Goal: Task Accomplishment & Management: Use online tool/utility

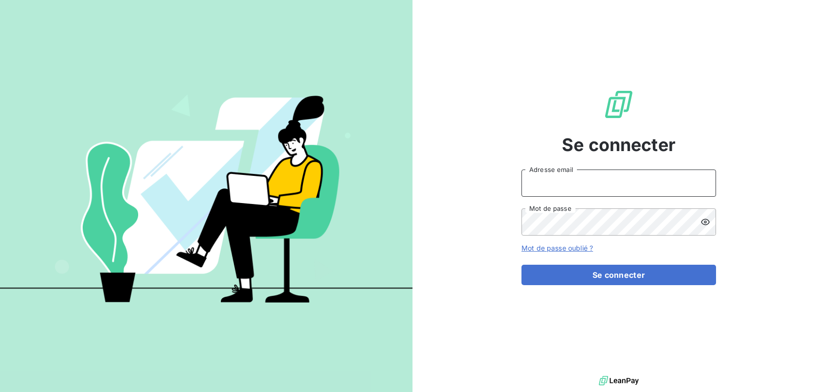
click at [599, 191] on input "Adresse email" at bounding box center [618, 183] width 194 height 27
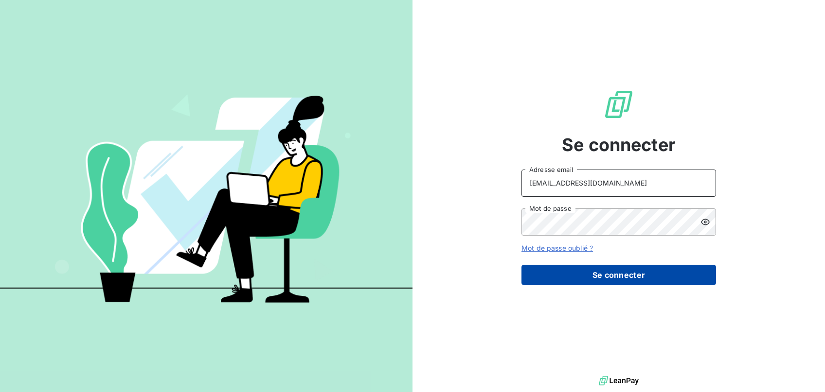
type input "[EMAIL_ADDRESS][DOMAIN_NAME]"
click at [588, 278] on button "Se connecter" at bounding box center [618, 275] width 194 height 20
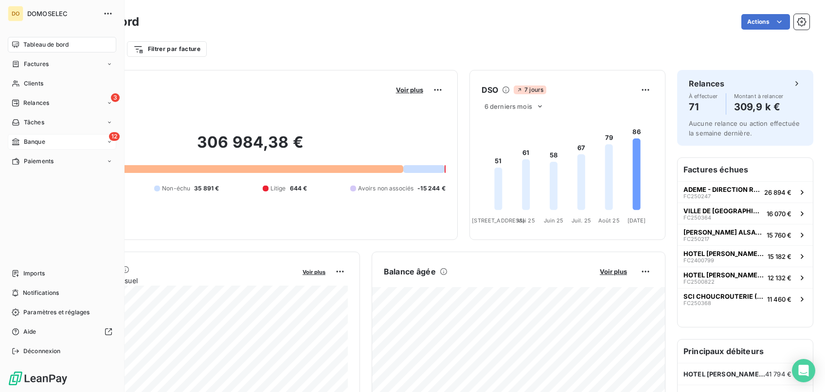
click at [22, 138] on div "12 Banque" at bounding box center [62, 142] width 108 height 16
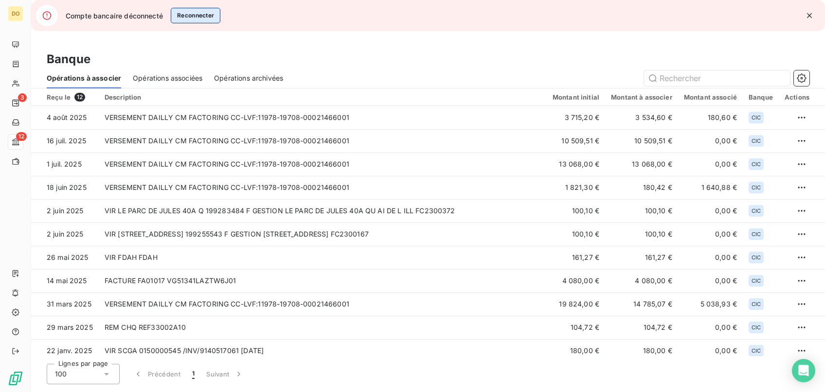
click at [186, 13] on button "Reconnecter" at bounding box center [196, 16] width 50 height 16
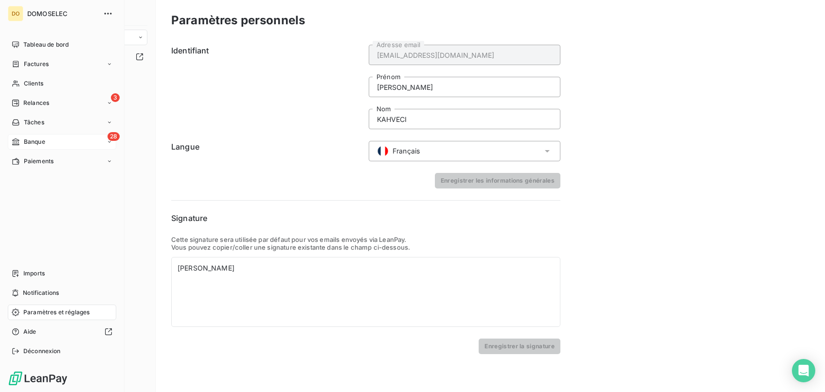
click at [51, 134] on div "28 Banque" at bounding box center [62, 142] width 108 height 16
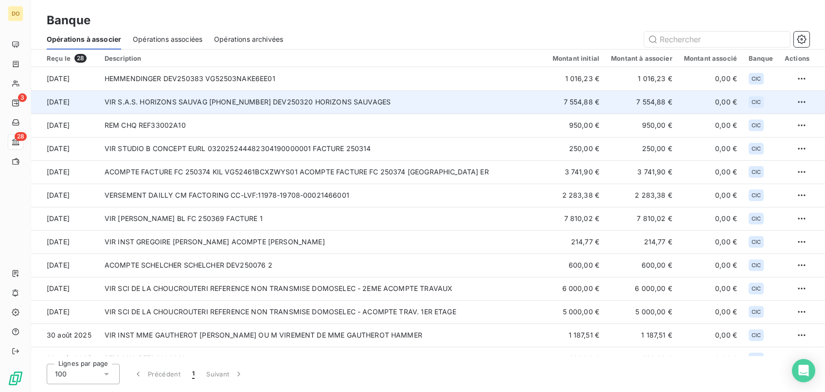
click at [213, 98] on td "VIR S.A.S. HORIZONS SAUVAG 30087-20-25248340067419 DEV250320 HORIZONS SAUVAGES" at bounding box center [323, 101] width 448 height 23
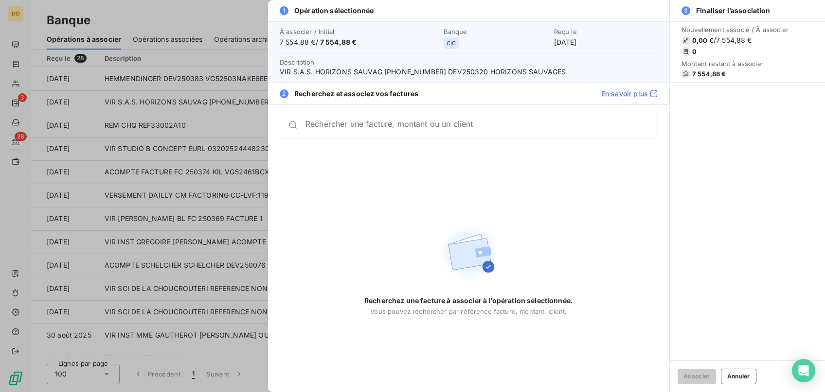
click at [171, 38] on div at bounding box center [412, 196] width 825 height 392
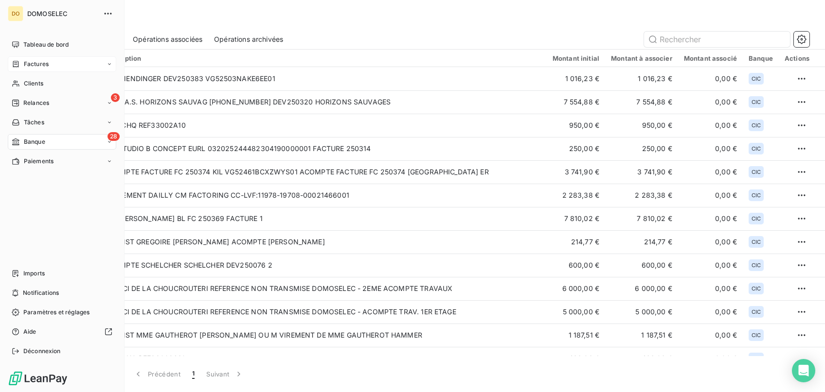
click at [30, 59] on div "Factures" at bounding box center [62, 64] width 108 height 16
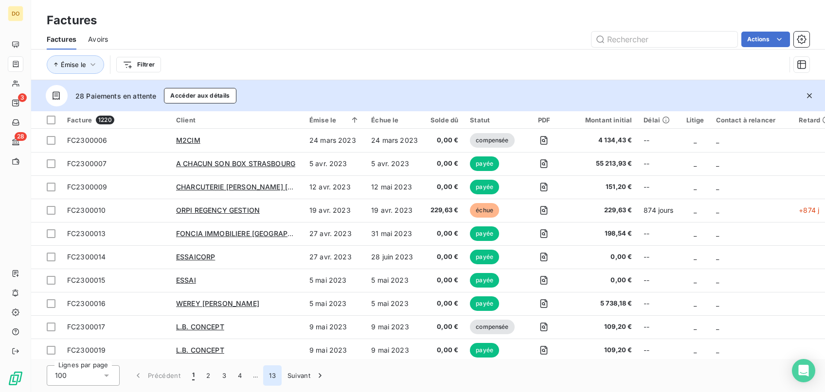
click at [276, 374] on button "13" at bounding box center [272, 376] width 18 height 20
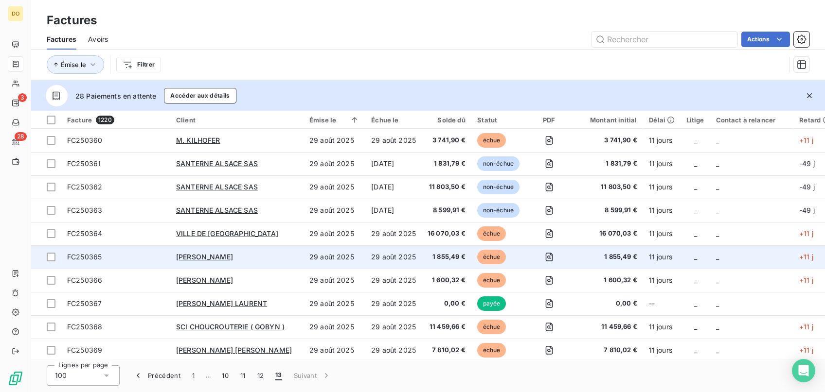
scroll to position [236, 0]
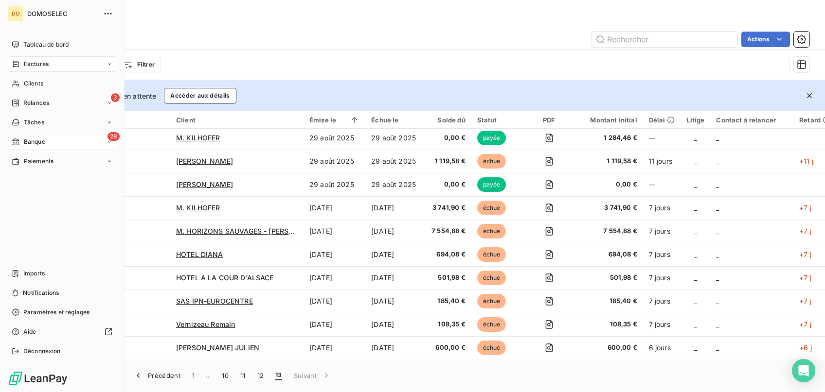
click at [44, 141] on span "Banque" at bounding box center [34, 142] width 21 height 9
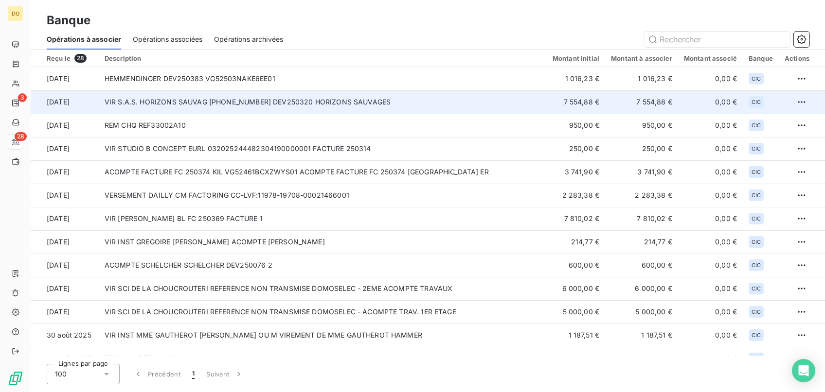
click at [149, 101] on td "VIR S.A.S. HORIZONS SAUVAG 30087-20-25248340067419 DEV250320 HORIZONS SAUVAGES" at bounding box center [323, 101] width 448 height 23
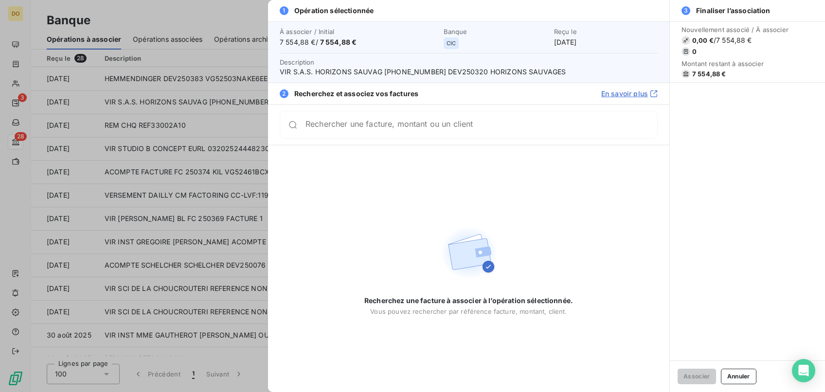
click at [366, 134] on div "Rechercher une facture, montant ou un client" at bounding box center [469, 125] width 378 height 28
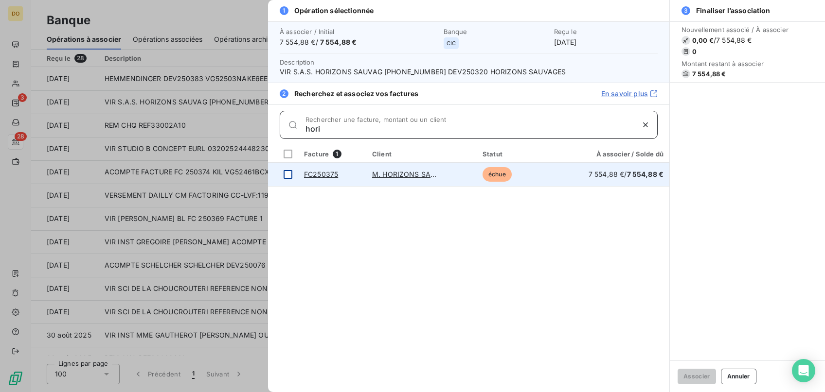
type input "hori"
click at [289, 171] on div at bounding box center [287, 174] width 9 height 9
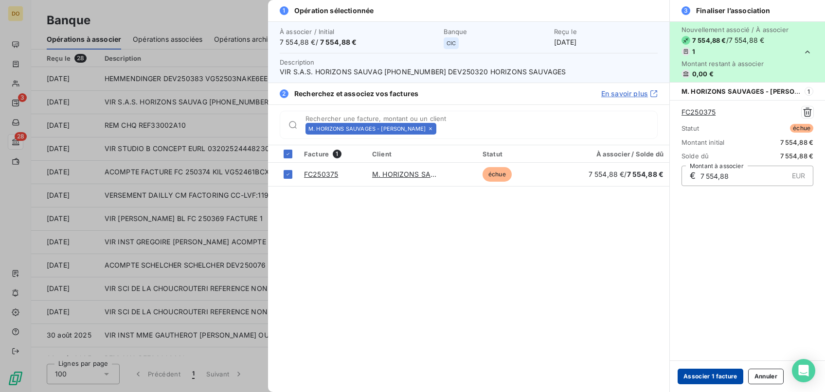
click at [718, 378] on button "Associer 1 facture" at bounding box center [710, 377] width 66 height 16
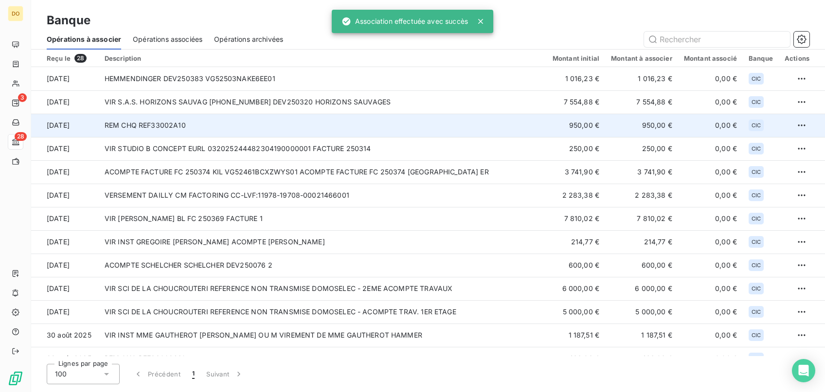
click at [165, 126] on td "REM CHQ REF33002A10" at bounding box center [323, 125] width 448 height 23
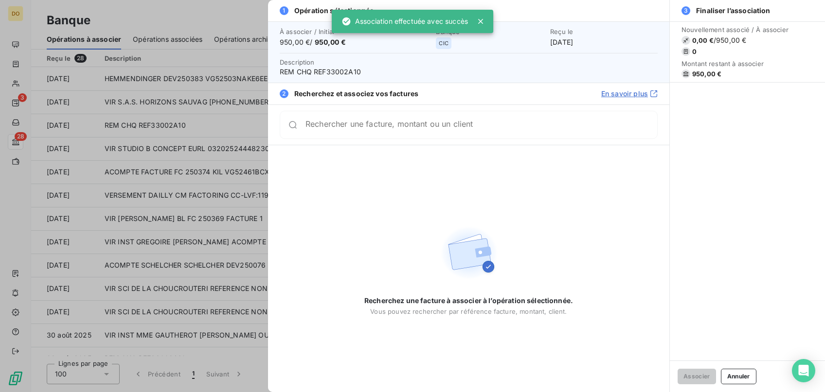
click at [185, 75] on div at bounding box center [412, 196] width 825 height 392
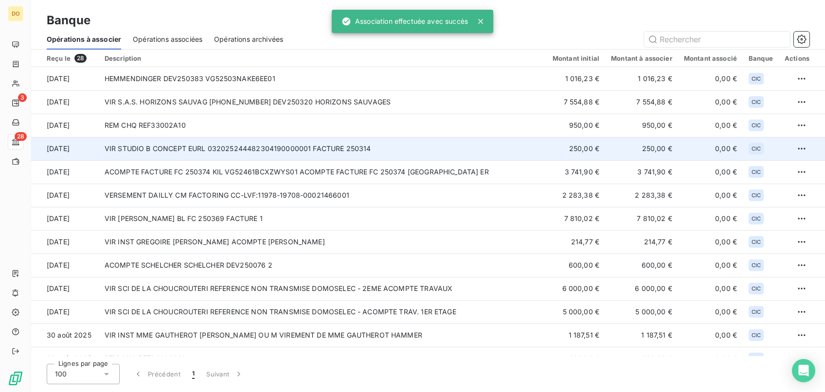
click at [169, 149] on td "VIR STUDIO B CONCEPT EURL 032025244482304190000001 FACTURE 250314" at bounding box center [323, 148] width 448 height 23
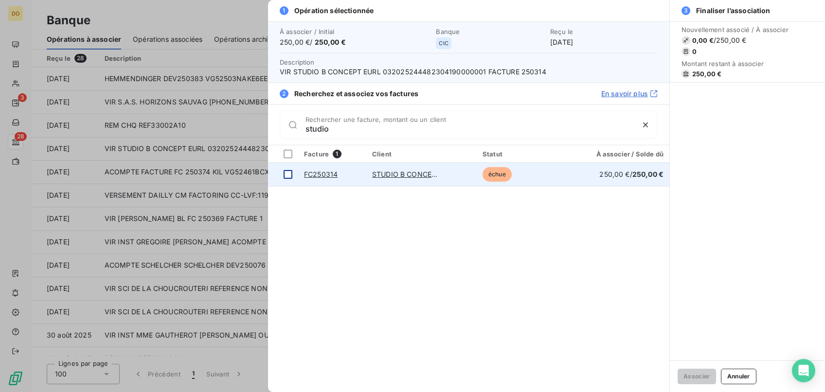
type input "studio"
click at [284, 175] on div at bounding box center [287, 174] width 9 height 9
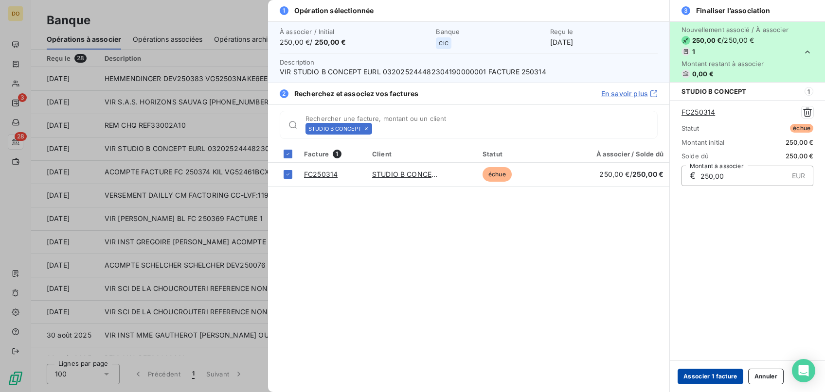
click at [701, 377] on button "Associer 1 facture" at bounding box center [710, 377] width 66 height 16
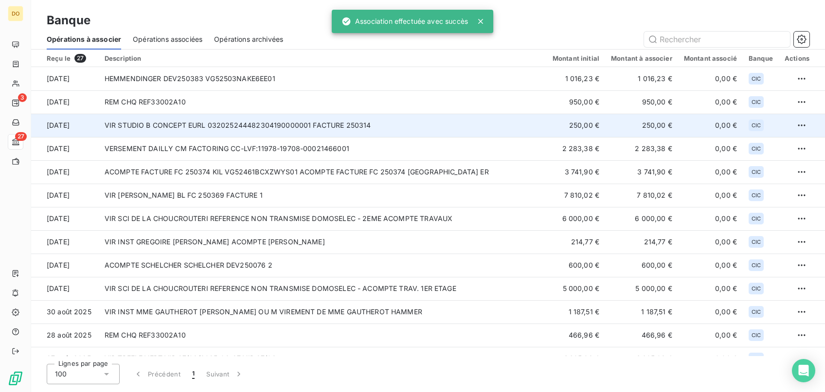
click at [186, 131] on td "VIR STUDIO B CONCEPT EURL 032025244482304190000001 FACTURE 250314" at bounding box center [323, 125] width 448 height 23
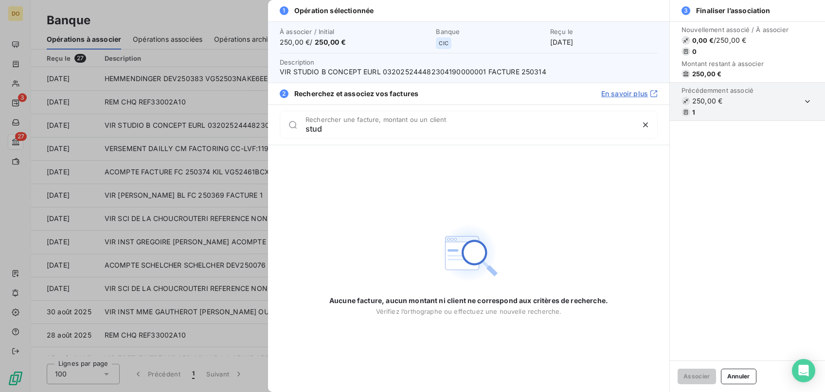
type input "stud"
click at [110, 20] on div at bounding box center [412, 196] width 825 height 392
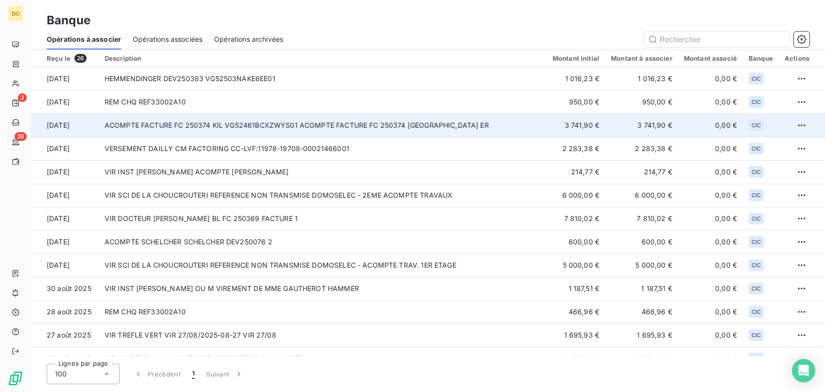
click at [376, 127] on td "ACOMPTE FACTURE FC 250374 KIL VG52461BCXZWYS01 ACOMPTE FACTURE FC 250374 [GEOGR…" at bounding box center [323, 125] width 448 height 23
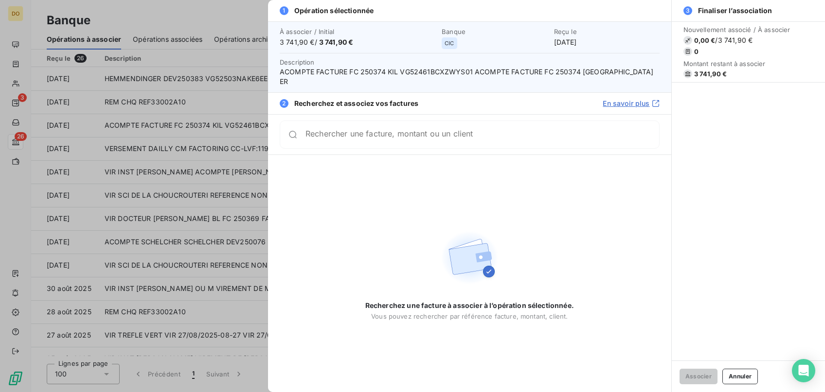
click at [425, 132] on input "Rechercher une facture, montant ou un client" at bounding box center [481, 135] width 353 height 10
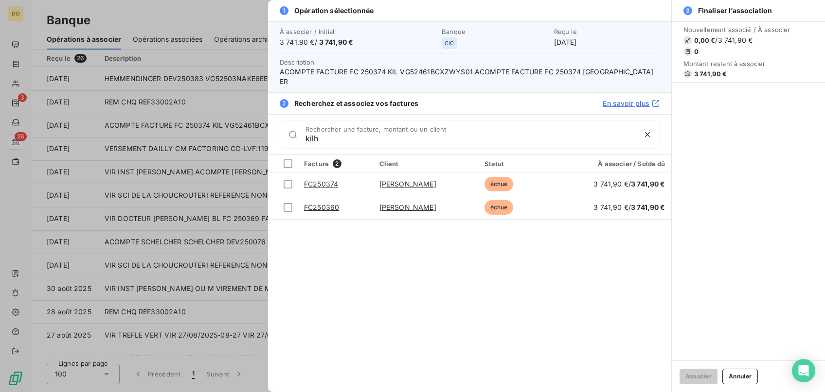
type input "kilh"
click at [91, 156] on div at bounding box center [412, 196] width 825 height 392
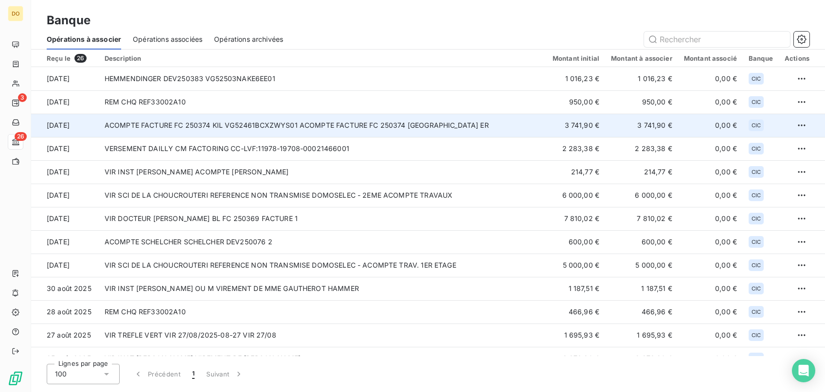
click at [335, 128] on td "ACOMPTE FACTURE FC 250374 KIL VG52461BCXZWYS01 ACOMPTE FACTURE FC 250374 [GEOGR…" at bounding box center [323, 125] width 448 height 23
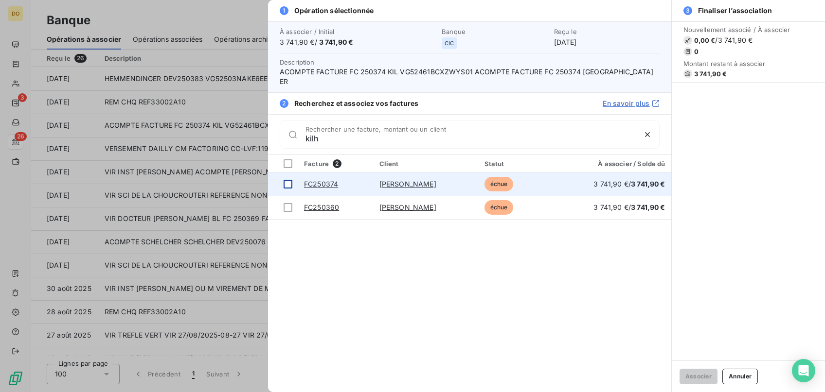
type input "kilh"
click at [289, 180] on div at bounding box center [287, 184] width 9 height 9
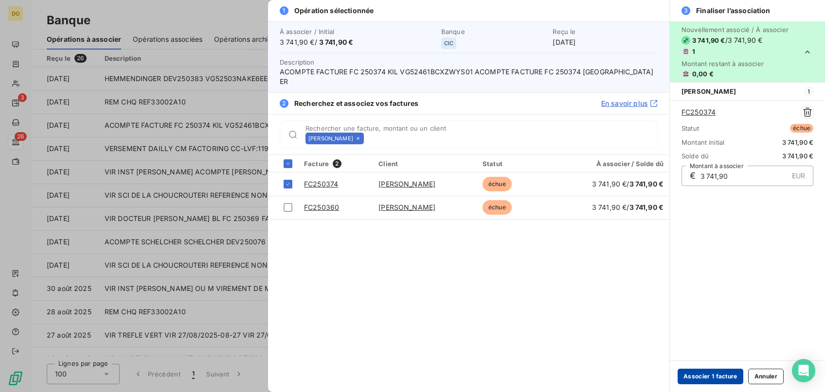
click at [703, 372] on button "Associer 1 facture" at bounding box center [710, 377] width 66 height 16
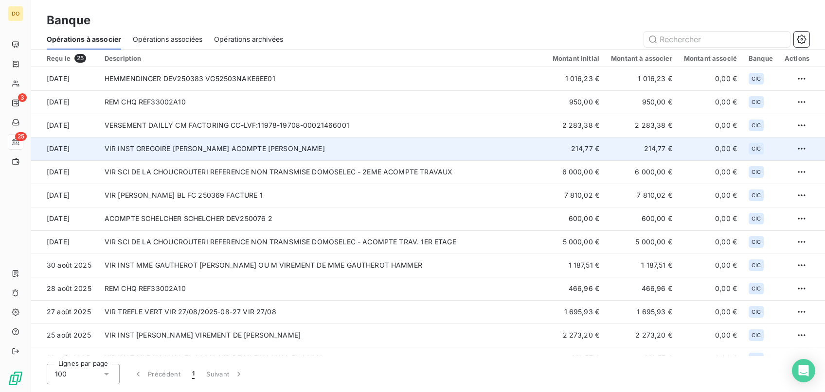
click at [174, 153] on td "VIR INST [PERSON_NAME] ACOMPTE [PERSON_NAME]" at bounding box center [323, 148] width 448 height 23
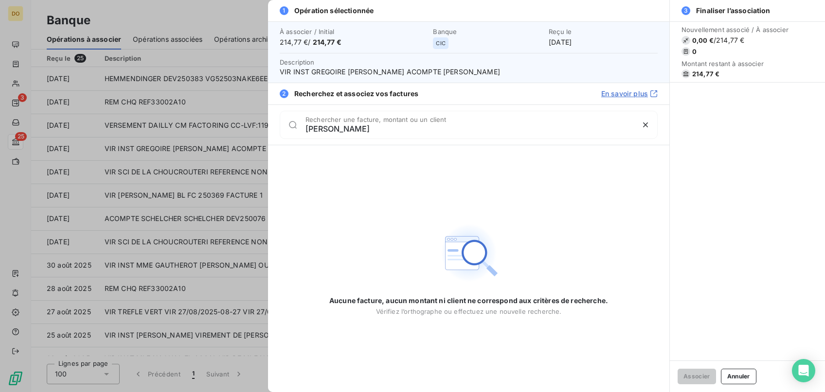
type input "bastin"
click at [644, 120] on button "button" at bounding box center [645, 125] width 16 height 16
click at [207, 144] on div at bounding box center [412, 196] width 825 height 392
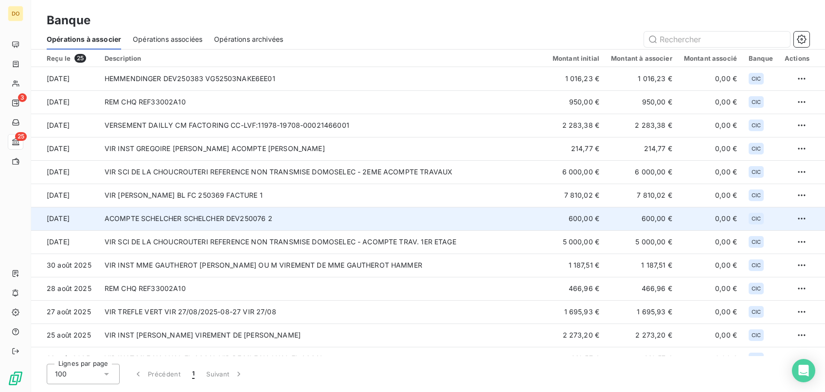
click at [326, 222] on td "ACOMPTE SCHELCHER SCHELCHER DEV250076 2" at bounding box center [323, 218] width 448 height 23
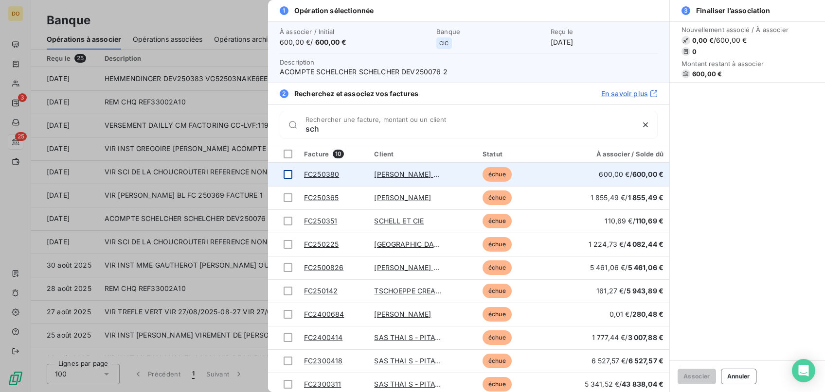
type input "sch"
click at [291, 175] on div at bounding box center [287, 174] width 9 height 9
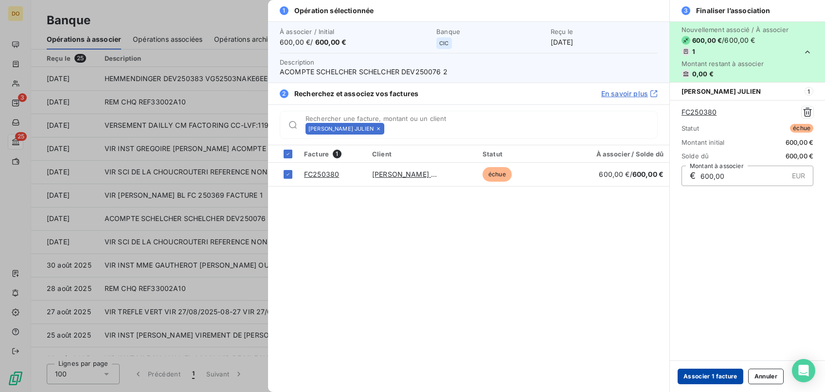
click at [712, 374] on button "Associer 1 facture" at bounding box center [710, 377] width 66 height 16
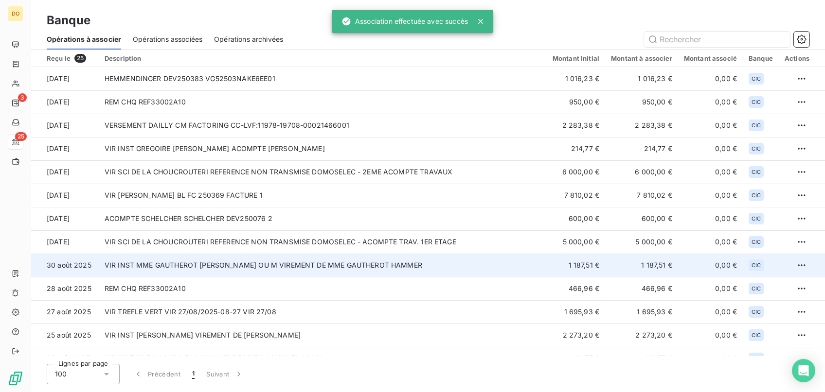
click at [276, 269] on td "VIR INST MME GAUTHEROT [PERSON_NAME] OU M VIREMENT DE MME GAUTHEROT HAMMER" at bounding box center [323, 265] width 448 height 23
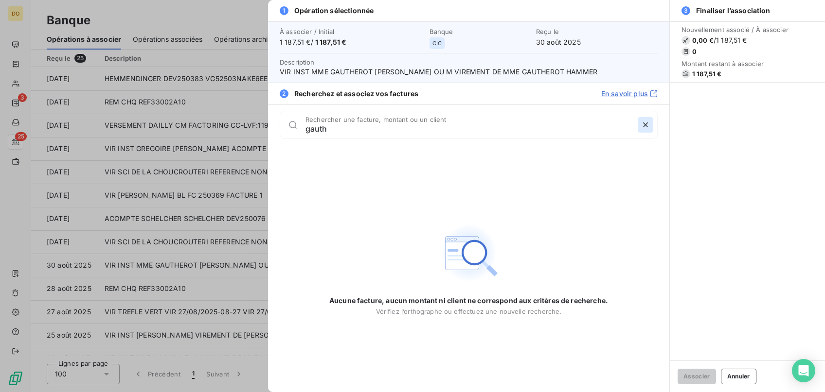
type input "gauth"
drag, startPoint x: 649, startPoint y: 123, endPoint x: 306, endPoint y: 98, distance: 343.7
click at [648, 123] on icon "button" at bounding box center [645, 125] width 10 height 10
click at [110, 20] on div at bounding box center [412, 196] width 825 height 392
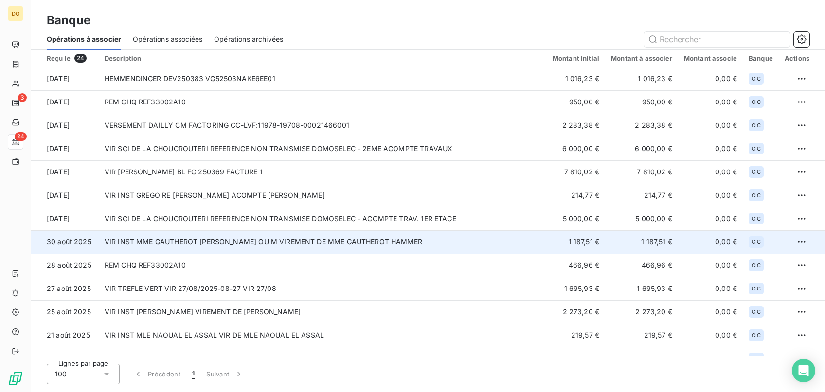
click at [198, 245] on td "VIR INST MME GAUTHEROT [PERSON_NAME] OU M VIREMENT DE MME GAUTHEROT HAMMER" at bounding box center [323, 241] width 448 height 23
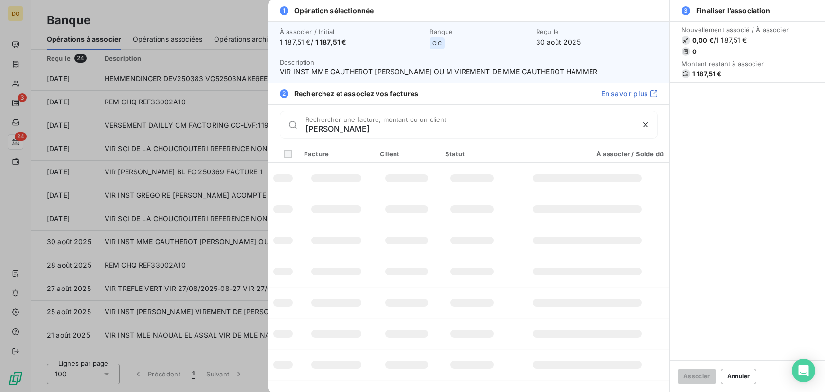
type input "gauth"
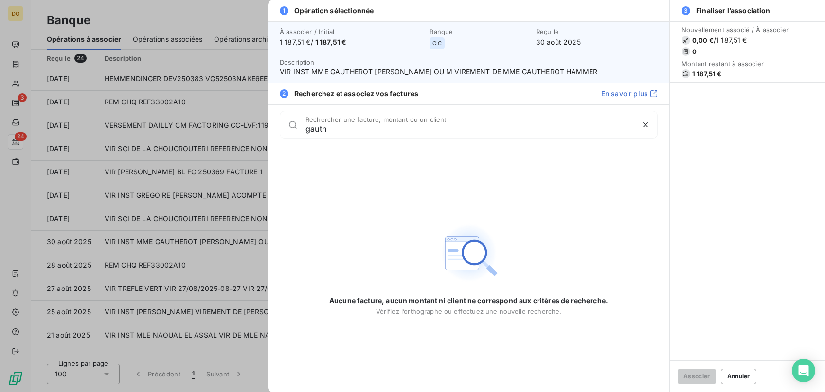
drag, startPoint x: 340, startPoint y: 127, endPoint x: 139, endPoint y: 116, distance: 201.6
click at [305, 124] on input "gauth" at bounding box center [469, 129] width 328 height 10
click at [128, 160] on div at bounding box center [412, 196] width 825 height 392
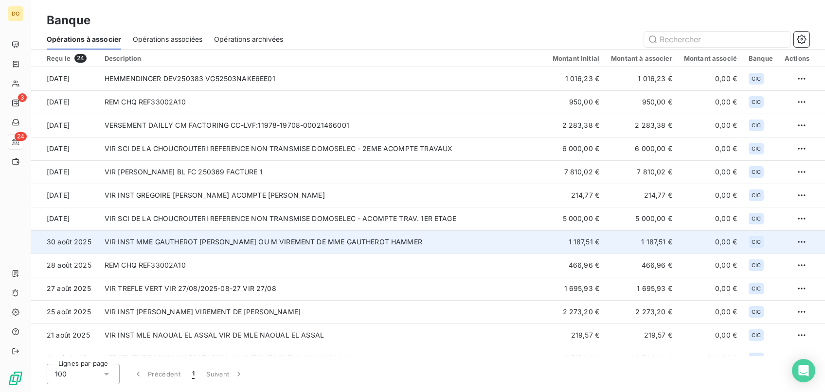
click at [175, 245] on td "VIR INST MME GAUTHEROT [PERSON_NAME] OU M VIREMENT DE MME GAUTHEROT HAMMER" at bounding box center [323, 241] width 448 height 23
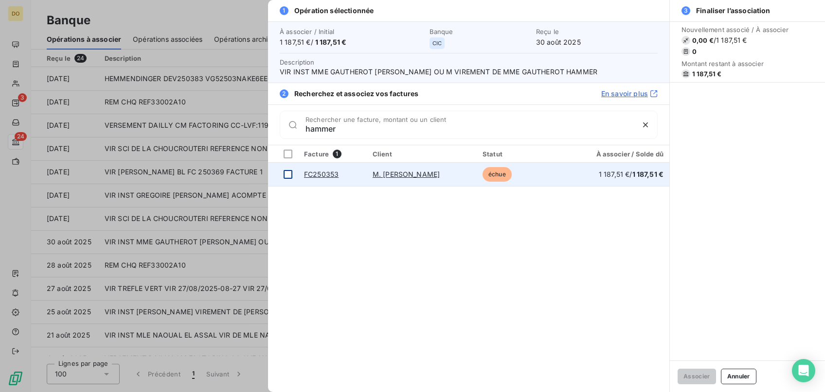
type input "hammer"
click at [289, 175] on div at bounding box center [287, 174] width 9 height 9
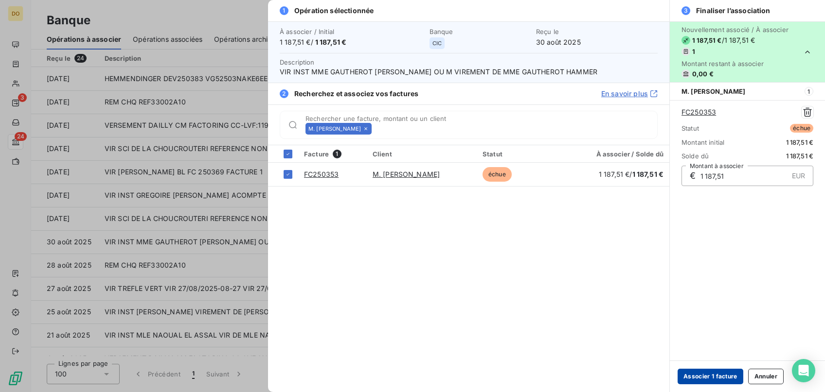
click at [715, 373] on button "Associer 1 facture" at bounding box center [710, 377] width 66 height 16
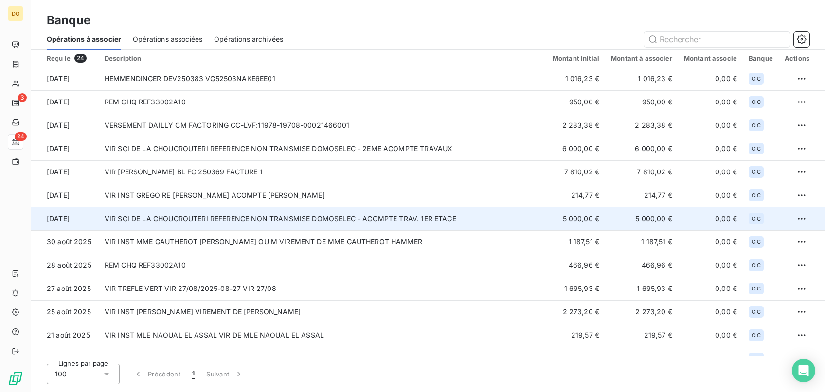
click at [176, 212] on td "VIR SCI DE LA CHOUCROUTERI REFERENCE NON TRANSMISE DOMOSELEC - ACOMPTE TRAV. 1E…" at bounding box center [323, 218] width 448 height 23
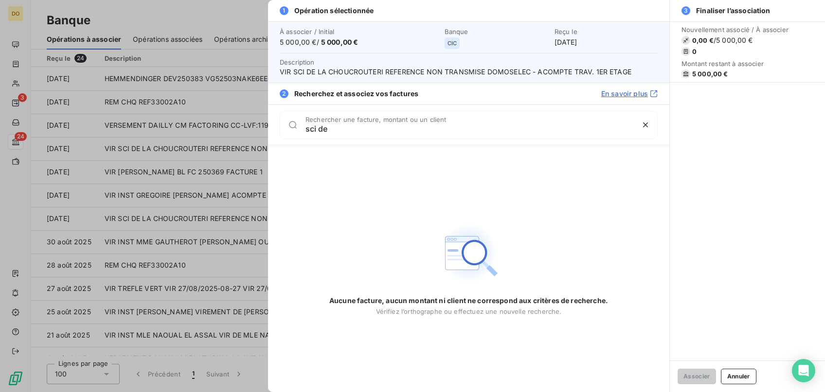
drag, startPoint x: 391, startPoint y: 131, endPoint x: 119, endPoint y: 130, distance: 272.7
click at [305, 130] on input "sci de" at bounding box center [469, 129] width 328 height 10
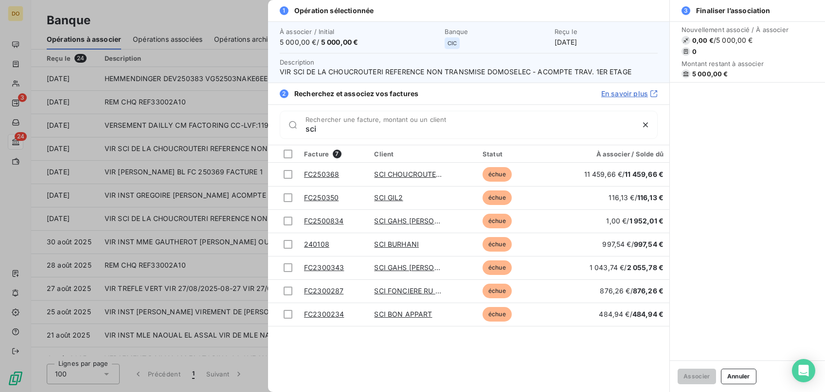
type input "sci"
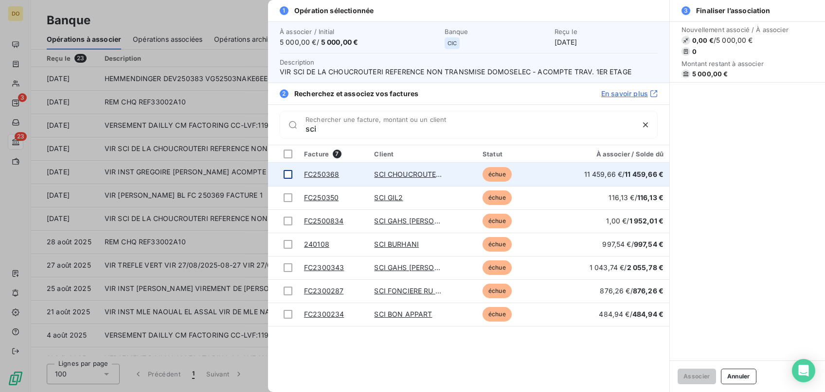
click at [285, 173] on div at bounding box center [287, 174] width 9 height 9
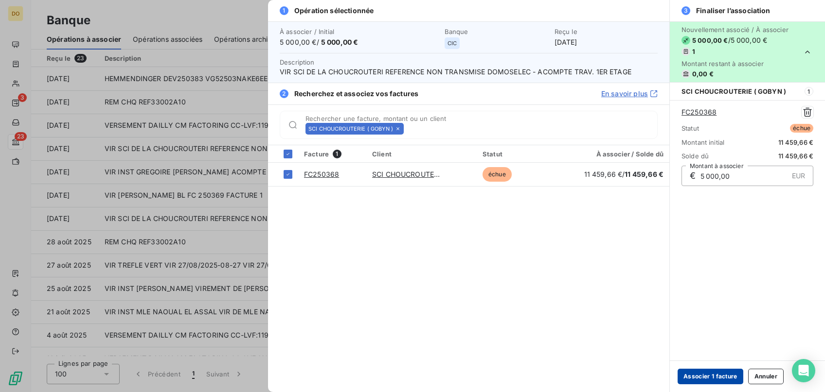
click at [705, 377] on button "Associer 1 facture" at bounding box center [710, 377] width 66 height 16
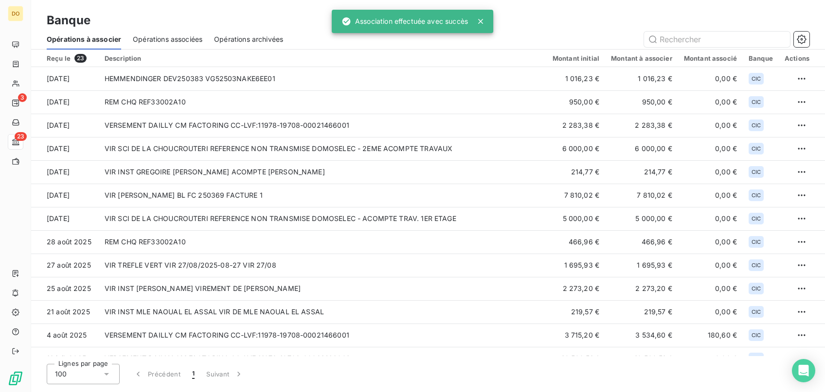
click at [696, 374] on div "Lignes par page 100 Précédent 1 Suivant" at bounding box center [428, 374] width 762 height 20
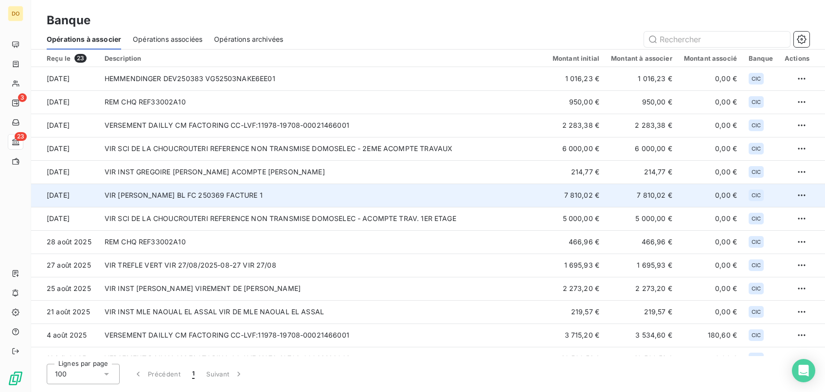
click at [236, 194] on td "VIR [PERSON_NAME] BL FC 250369 FACTURE 1" at bounding box center [323, 195] width 448 height 23
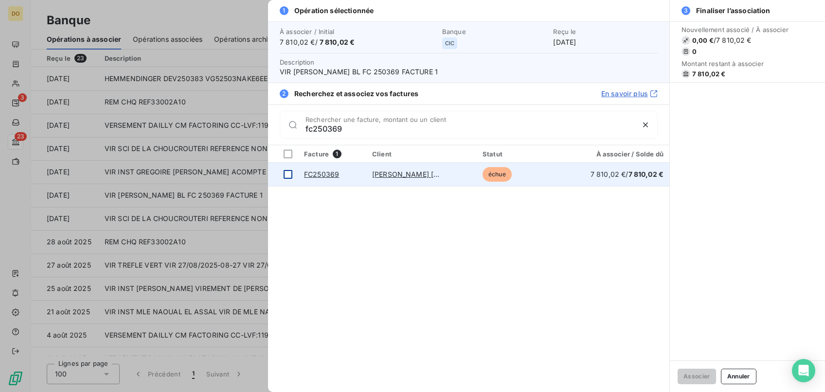
type input "fc250369"
click at [285, 170] on div at bounding box center [287, 174] width 9 height 9
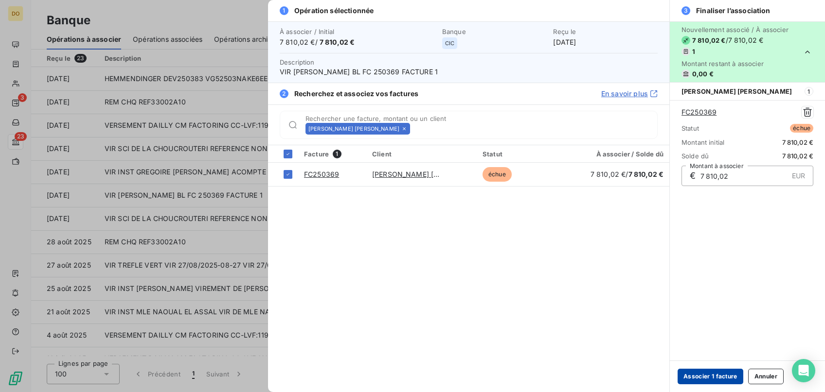
click at [688, 374] on button "Associer 1 facture" at bounding box center [710, 377] width 66 height 16
click at [705, 376] on button "Associer 1 facture" at bounding box center [710, 377] width 66 height 16
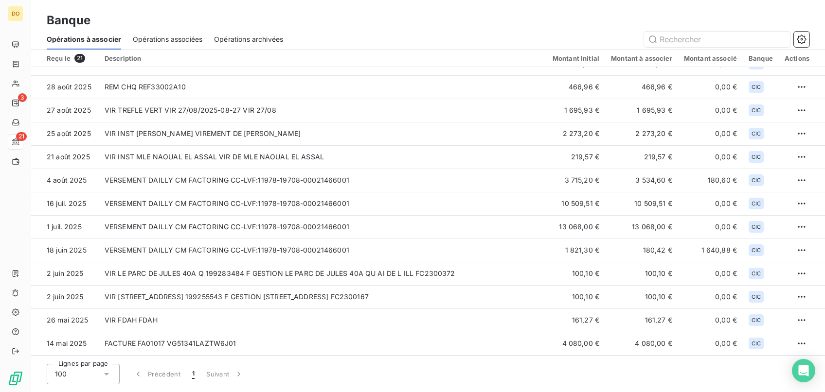
scroll to position [103, 0]
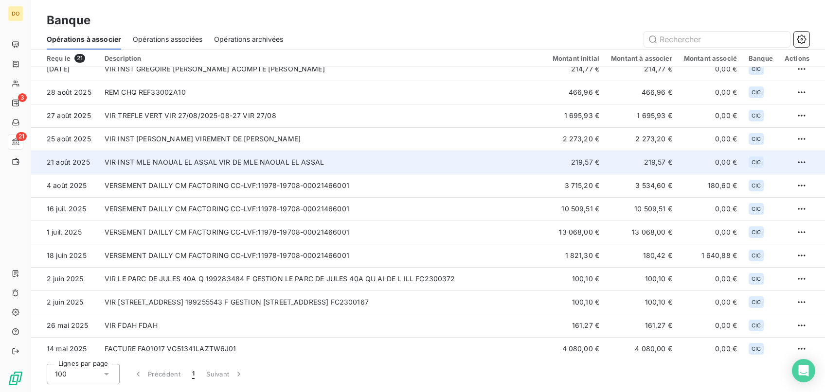
click at [217, 158] on td "VIR INST MLE NAOUAL EL ASSAL VIR DE MLE NAOUAL EL ASSAL" at bounding box center [323, 162] width 448 height 23
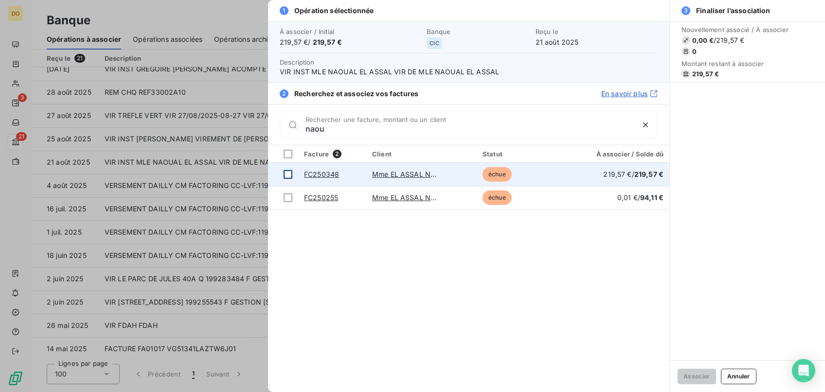
type input "naou"
click at [289, 173] on div at bounding box center [287, 174] width 9 height 9
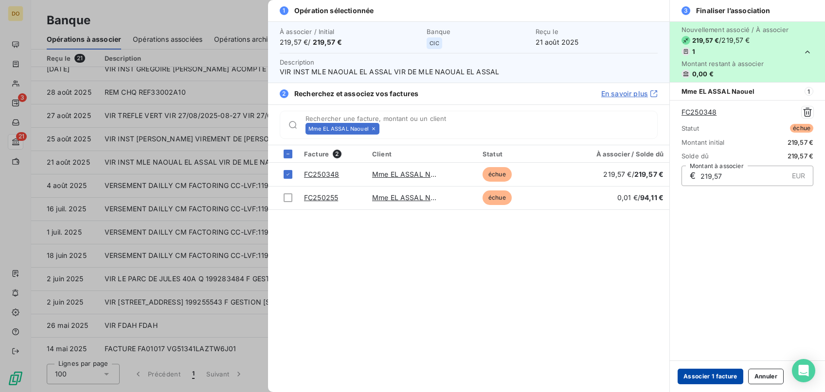
click at [715, 373] on button "Associer 1 facture" at bounding box center [710, 377] width 66 height 16
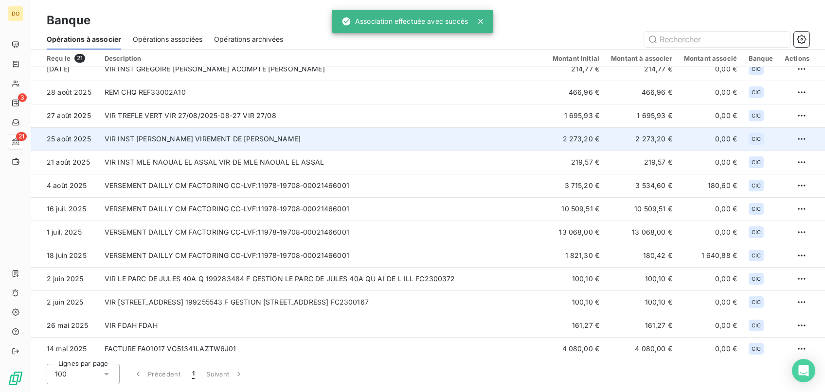
click at [183, 142] on td "VIR INST [PERSON_NAME] VIREMENT DE [PERSON_NAME]" at bounding box center [323, 138] width 448 height 23
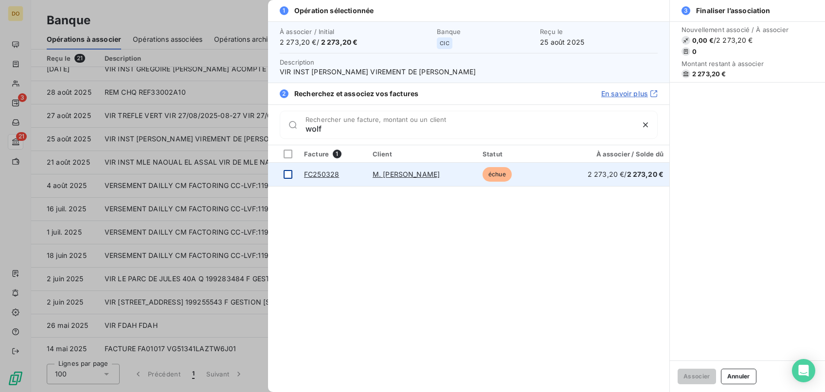
type input "wolf"
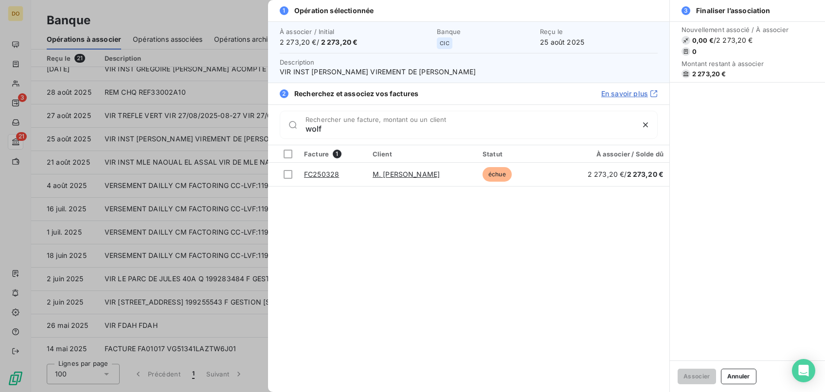
drag, startPoint x: 289, startPoint y: 175, endPoint x: 520, endPoint y: 222, distance: 236.3
click at [289, 174] on div at bounding box center [287, 174] width 9 height 9
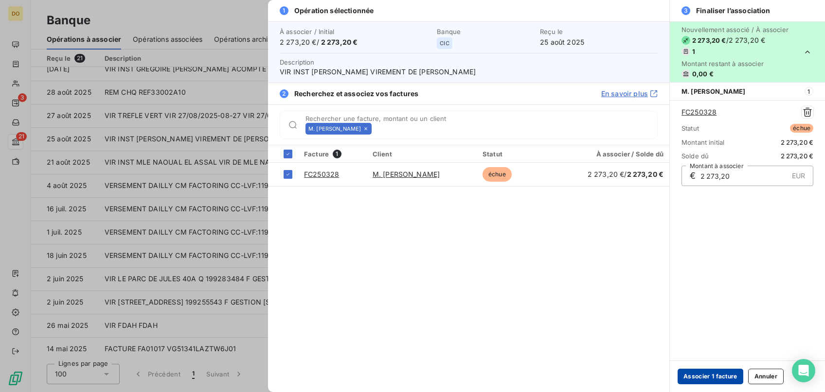
click at [702, 378] on button "Associer 1 facture" at bounding box center [710, 377] width 66 height 16
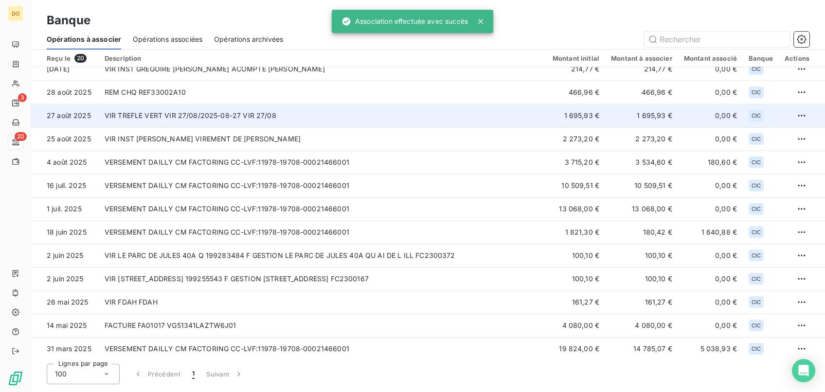
click at [194, 115] on td "VIR TREFLE VERT VIR 27/08/2025-08-27 VIR 27/08" at bounding box center [323, 115] width 448 height 23
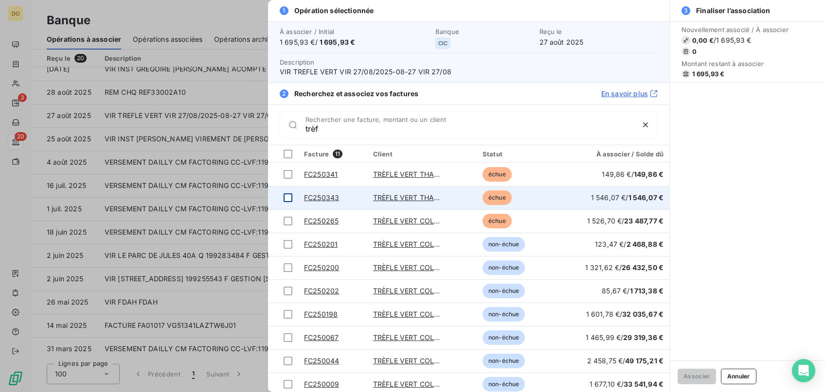
type input "trèf"
click at [289, 199] on div at bounding box center [287, 197] width 9 height 9
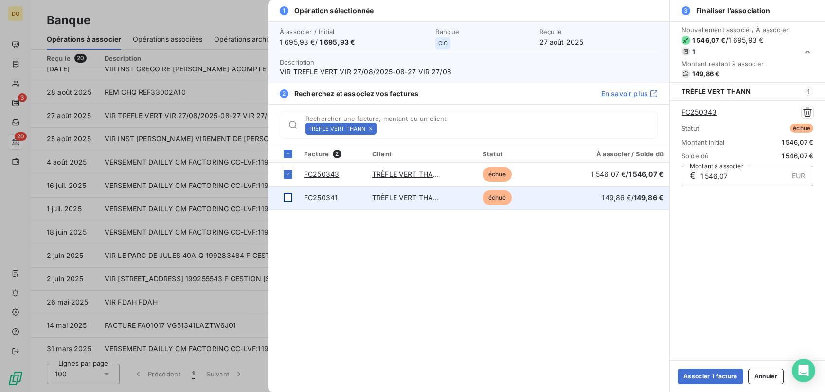
click at [282, 197] on td at bounding box center [283, 197] width 30 height 23
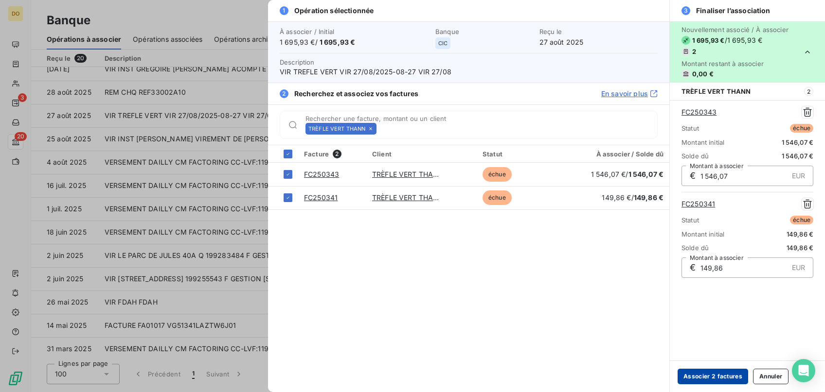
click at [701, 375] on button "Associer 2 factures" at bounding box center [712, 377] width 70 height 16
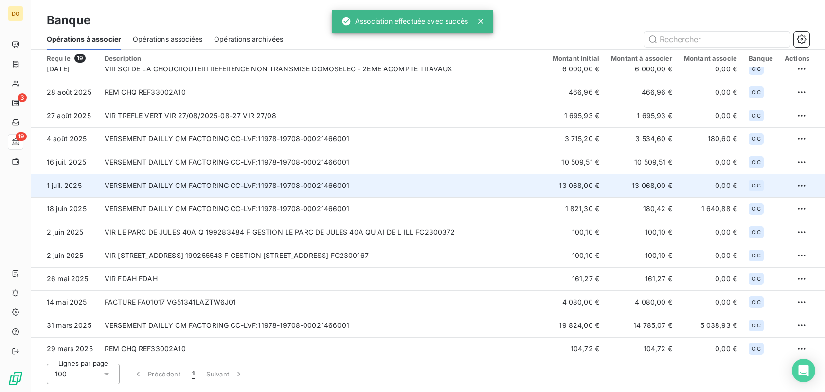
scroll to position [80, 0]
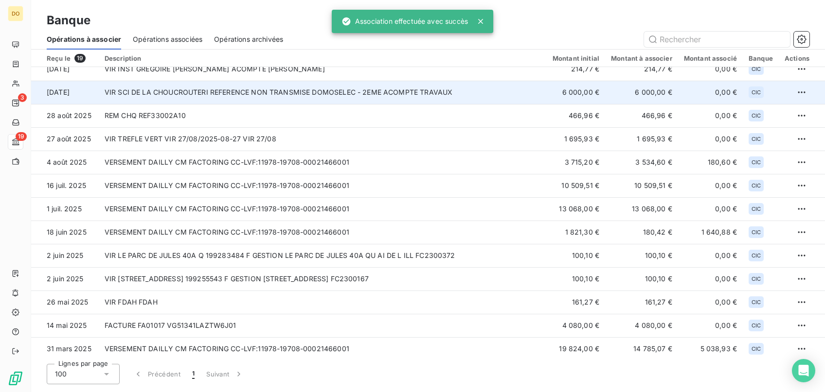
click at [193, 98] on td "VIR SCI DE LA CHOUCROUTERI REFERENCE NON TRANSMISE DOMOSELEC - 2EME ACOMPTE TRA…" at bounding box center [323, 92] width 448 height 23
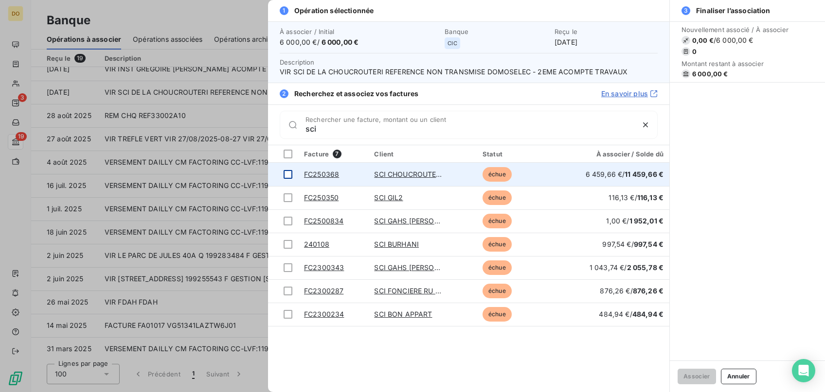
type input "sci"
click at [286, 176] on div at bounding box center [287, 174] width 9 height 9
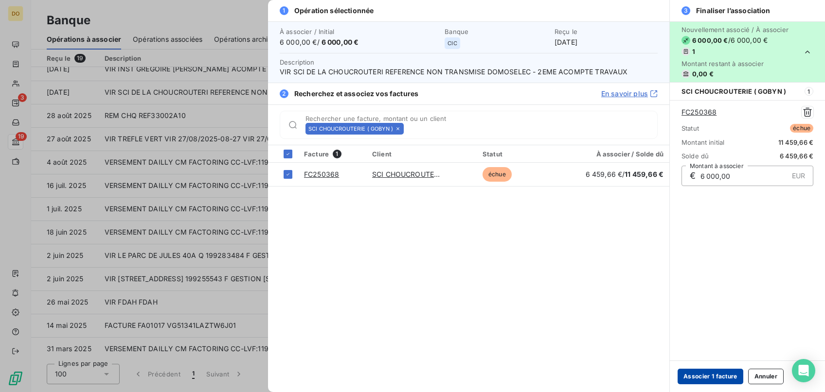
click at [712, 374] on button "Associer 1 facture" at bounding box center [710, 377] width 66 height 16
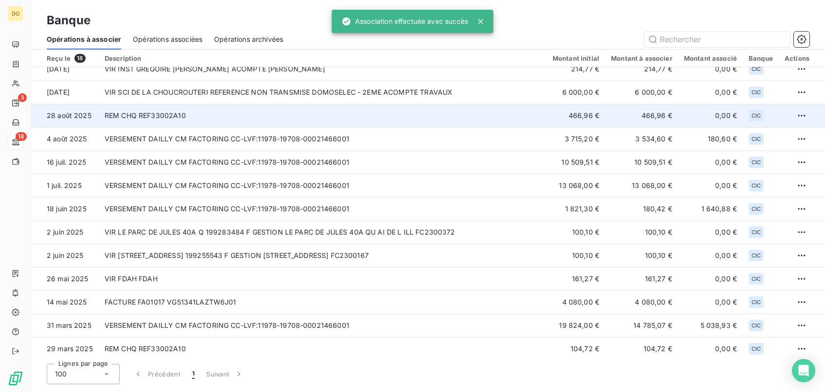
click at [207, 115] on td "REM CHQ REF33002A10" at bounding box center [323, 115] width 448 height 23
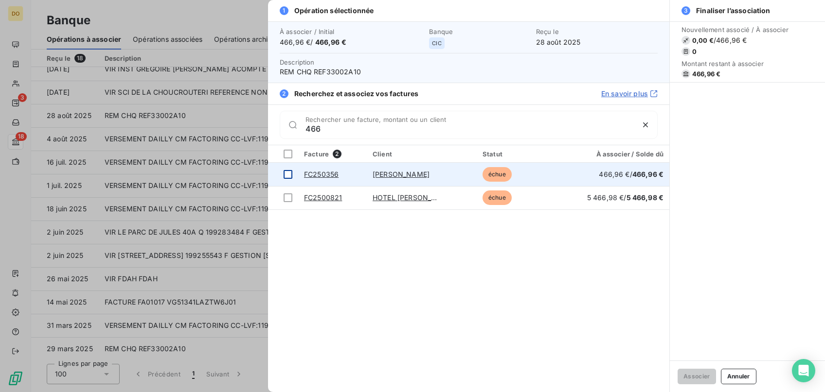
type input "466"
click at [288, 172] on div at bounding box center [287, 174] width 9 height 9
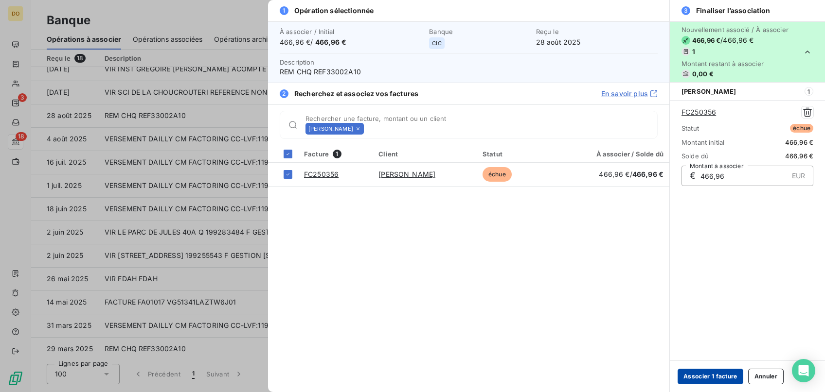
click at [698, 378] on button "Associer 1 facture" at bounding box center [710, 377] width 66 height 16
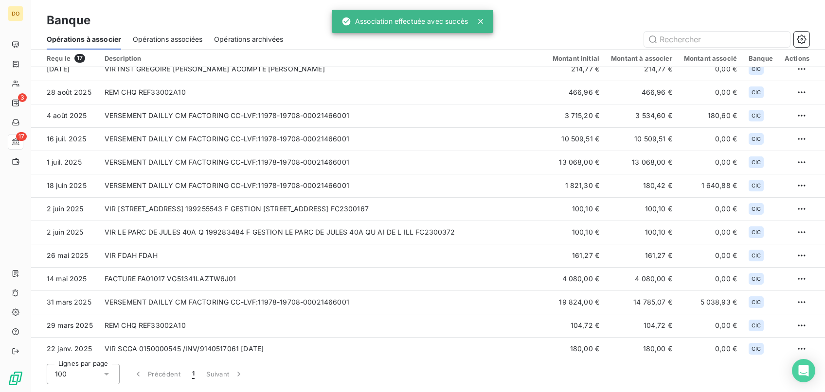
scroll to position [0, 0]
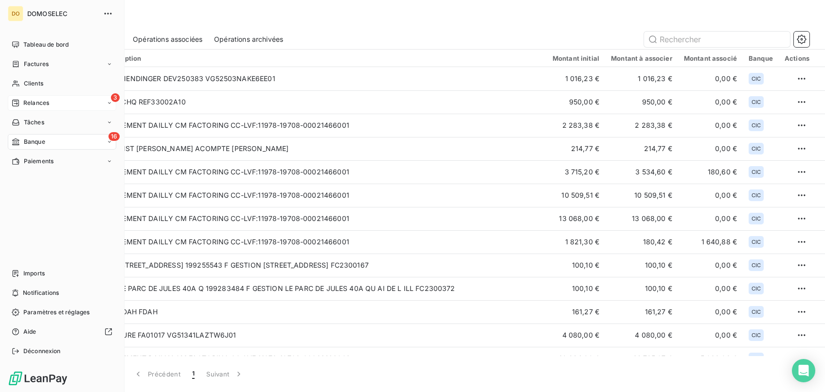
click at [39, 96] on div "3 Relances" at bounding box center [62, 103] width 108 height 16
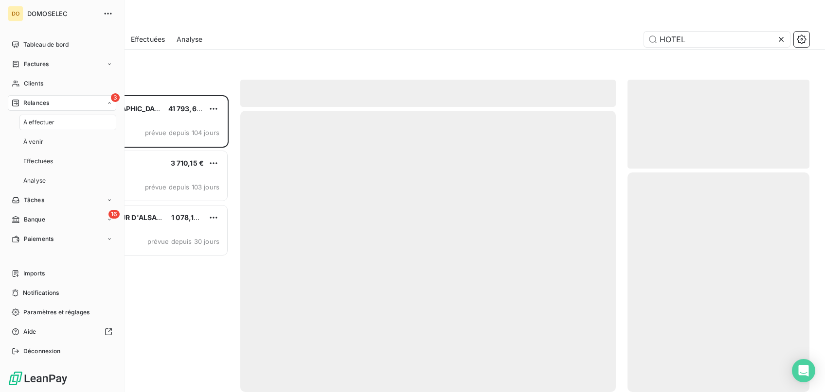
click at [40, 99] on span "Relances" at bounding box center [36, 103] width 26 height 9
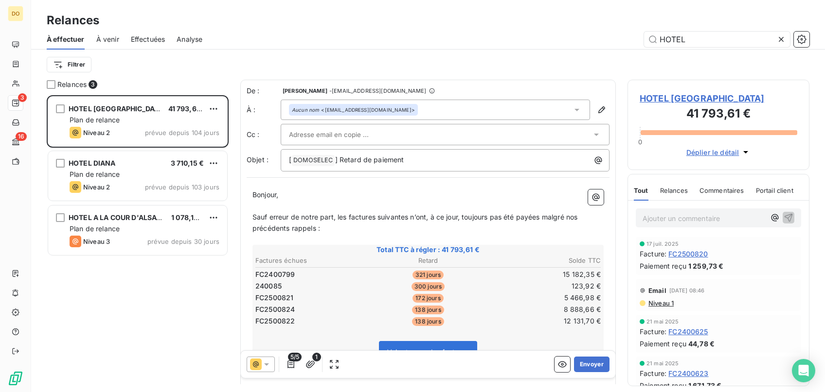
click at [781, 38] on icon at bounding box center [781, 40] width 10 height 10
